Goal: Transaction & Acquisition: Purchase product/service

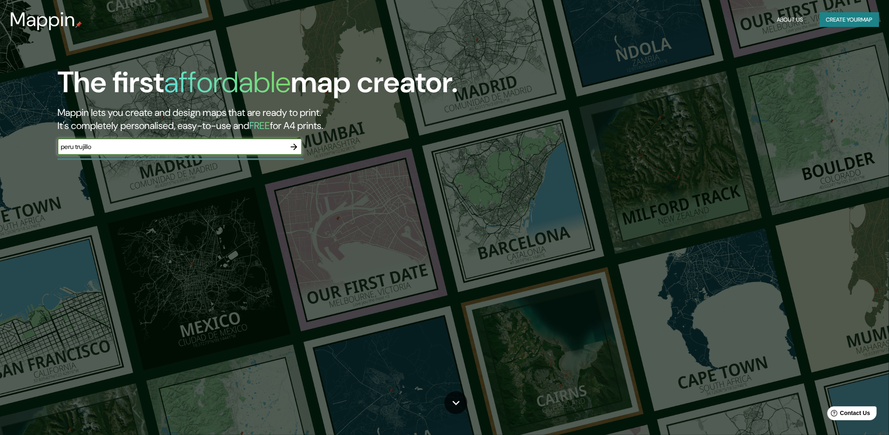
type input "peru trujillo"
click at [294, 148] on icon "button" at bounding box center [294, 147] width 10 height 10
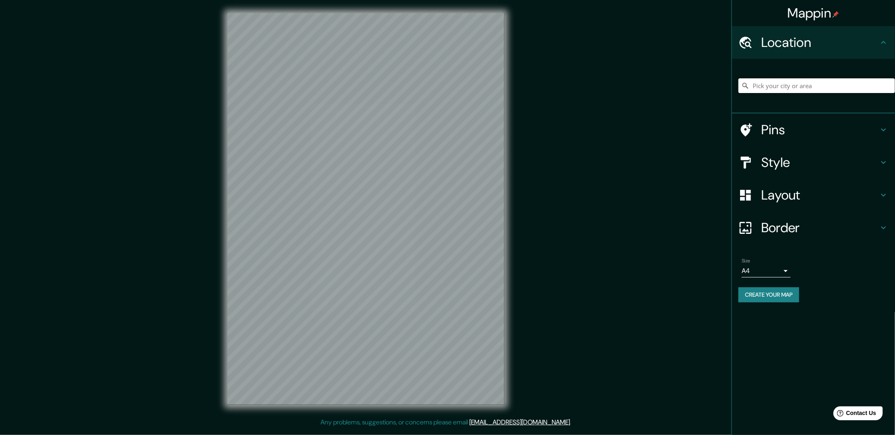
click at [814, 88] on input "Pick your city or area" at bounding box center [816, 85] width 157 height 15
click at [754, 86] on input "[GEOGRAPHIC_DATA], [GEOGRAPHIC_DATA], [GEOGRAPHIC_DATA]" at bounding box center [816, 85] width 157 height 15
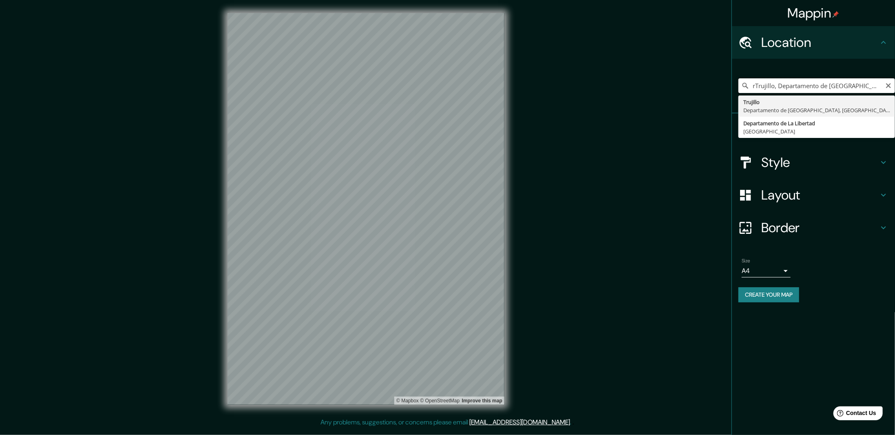
type input "[GEOGRAPHIC_DATA], [GEOGRAPHIC_DATA], [GEOGRAPHIC_DATA]"
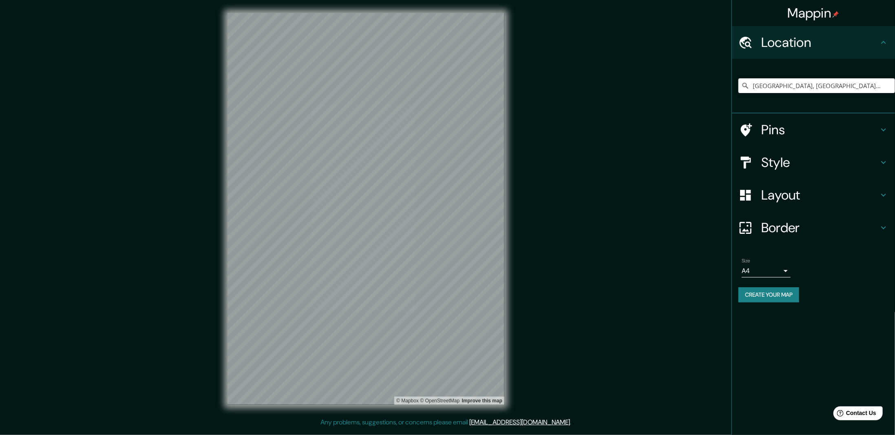
click at [840, 296] on div "Create your map" at bounding box center [813, 294] width 150 height 15
click at [825, 122] on h4 "Pins" at bounding box center [819, 129] width 117 height 16
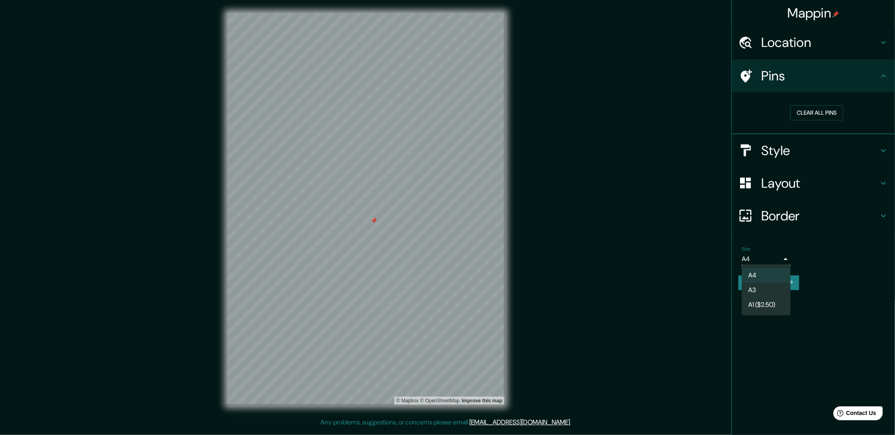
click at [779, 260] on body "Mappin Location [GEOGRAPHIC_DATA], [GEOGRAPHIC_DATA], [GEOGRAPHIC_DATA] [GEOGRA…" at bounding box center [447, 217] width 895 height 435
click at [764, 291] on li "A3" at bounding box center [765, 289] width 49 height 15
click at [764, 255] on body "Mappin Location [GEOGRAPHIC_DATA], [GEOGRAPHIC_DATA], [GEOGRAPHIC_DATA] [GEOGRA…" at bounding box center [447, 217] width 895 height 435
click at [766, 270] on li "A4" at bounding box center [765, 275] width 49 height 15
type input "single"
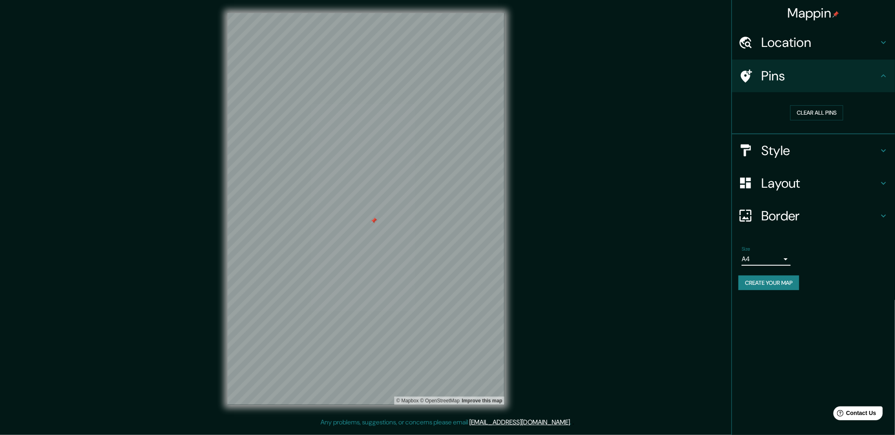
click at [799, 146] on h4 "Style" at bounding box center [819, 150] width 117 height 16
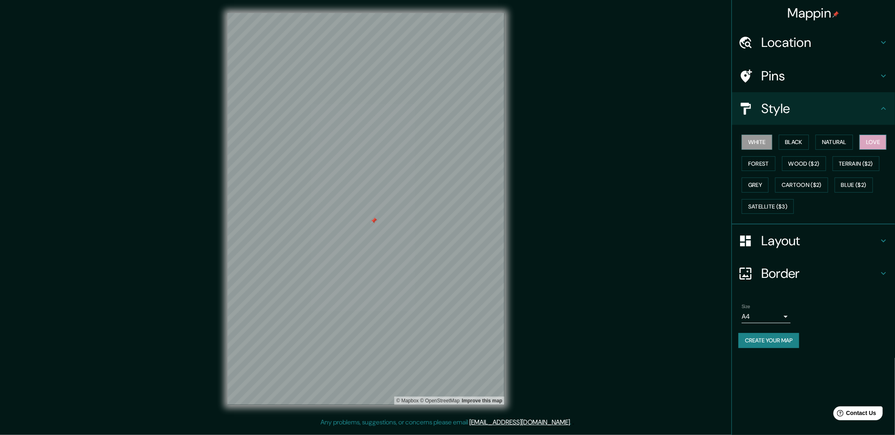
click at [872, 140] on button "Love" at bounding box center [872, 142] width 27 height 15
click at [760, 181] on button "Grey" at bounding box center [754, 184] width 27 height 15
click at [765, 141] on button "White" at bounding box center [756, 142] width 31 height 15
click at [760, 184] on button "Grey" at bounding box center [754, 184] width 27 height 15
